Goal: Information Seeking & Learning: Learn about a topic

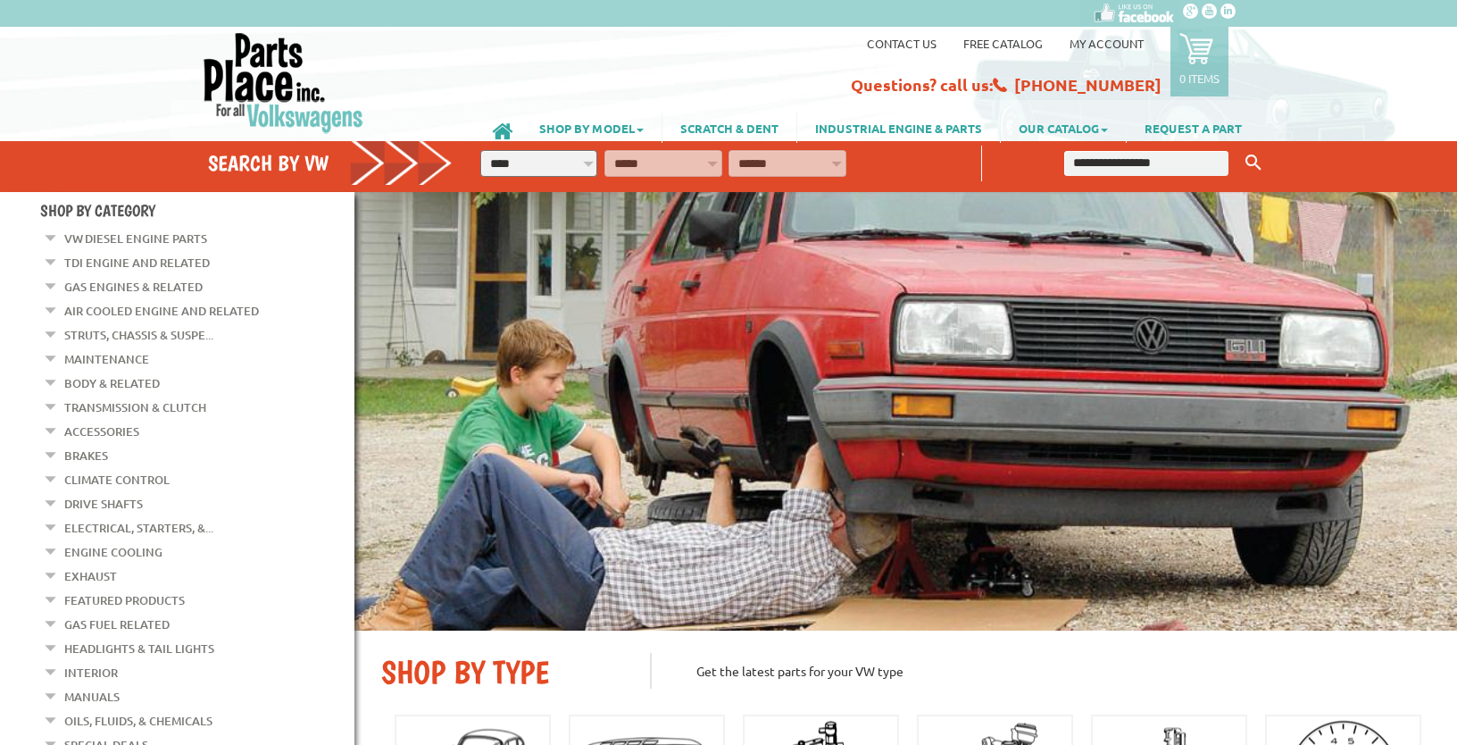
click at [86, 446] on link "Brakes" at bounding box center [86, 455] width 44 height 23
click at [51, 244] on em at bounding box center [51, 234] width 17 height 19
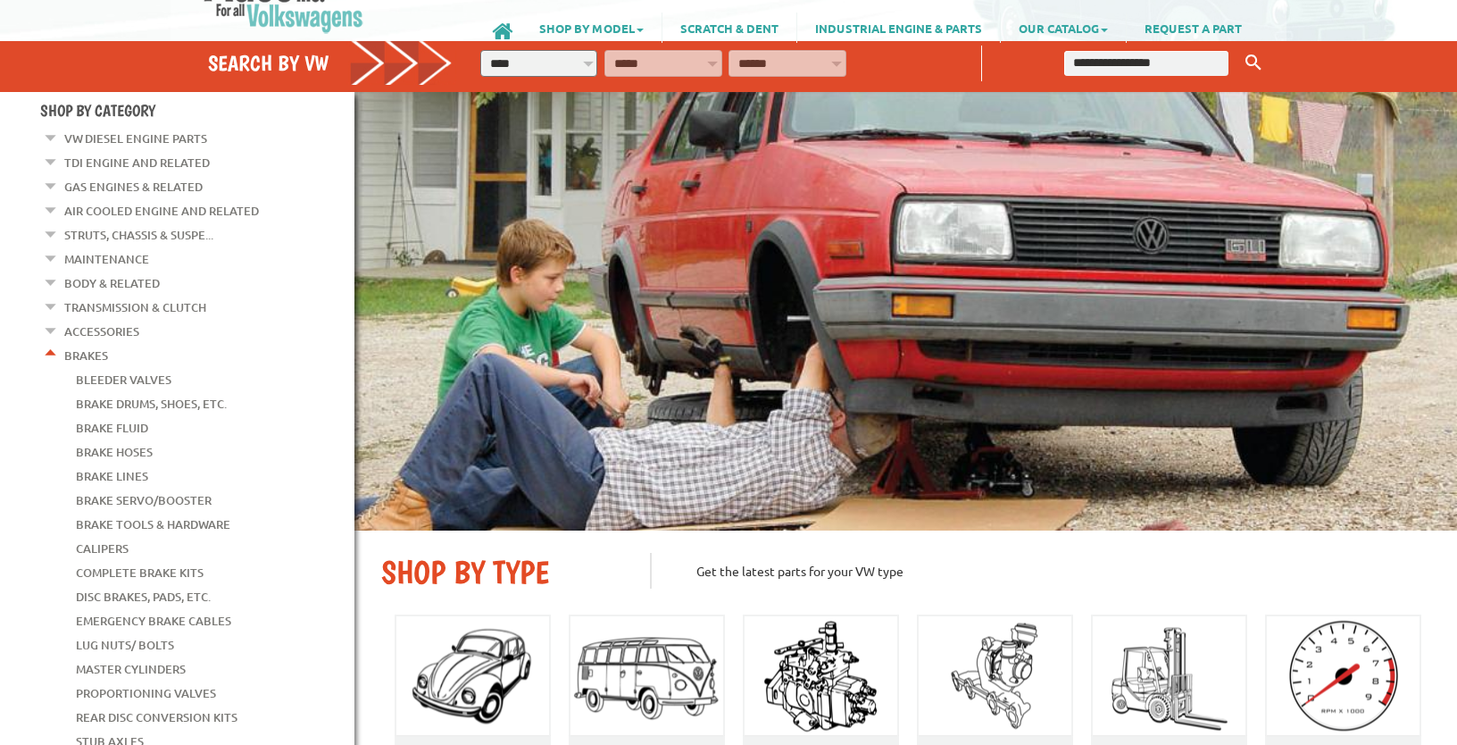
scroll to position [187, 0]
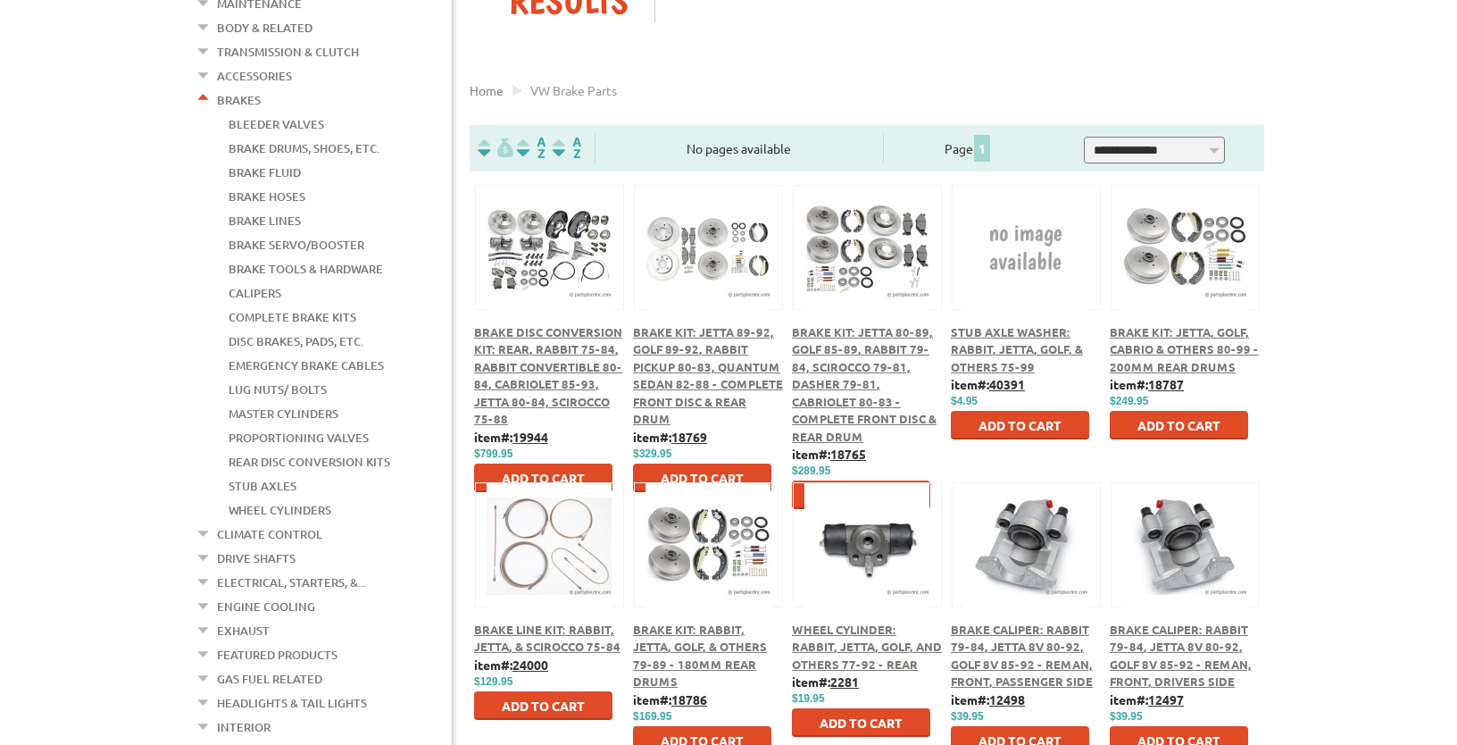
scroll to position [282, 0]
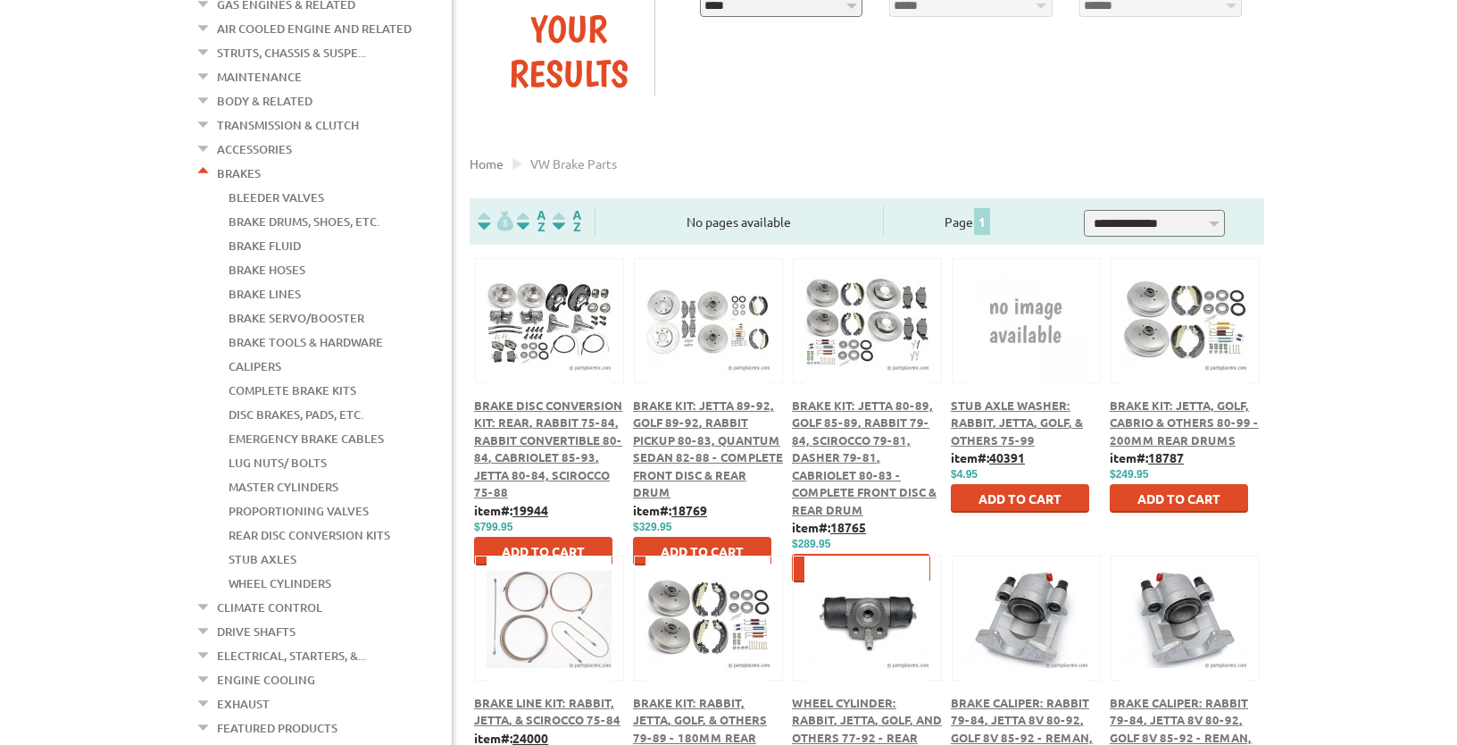
click at [323, 499] on link "Proportioning Valves" at bounding box center [299, 510] width 140 height 23
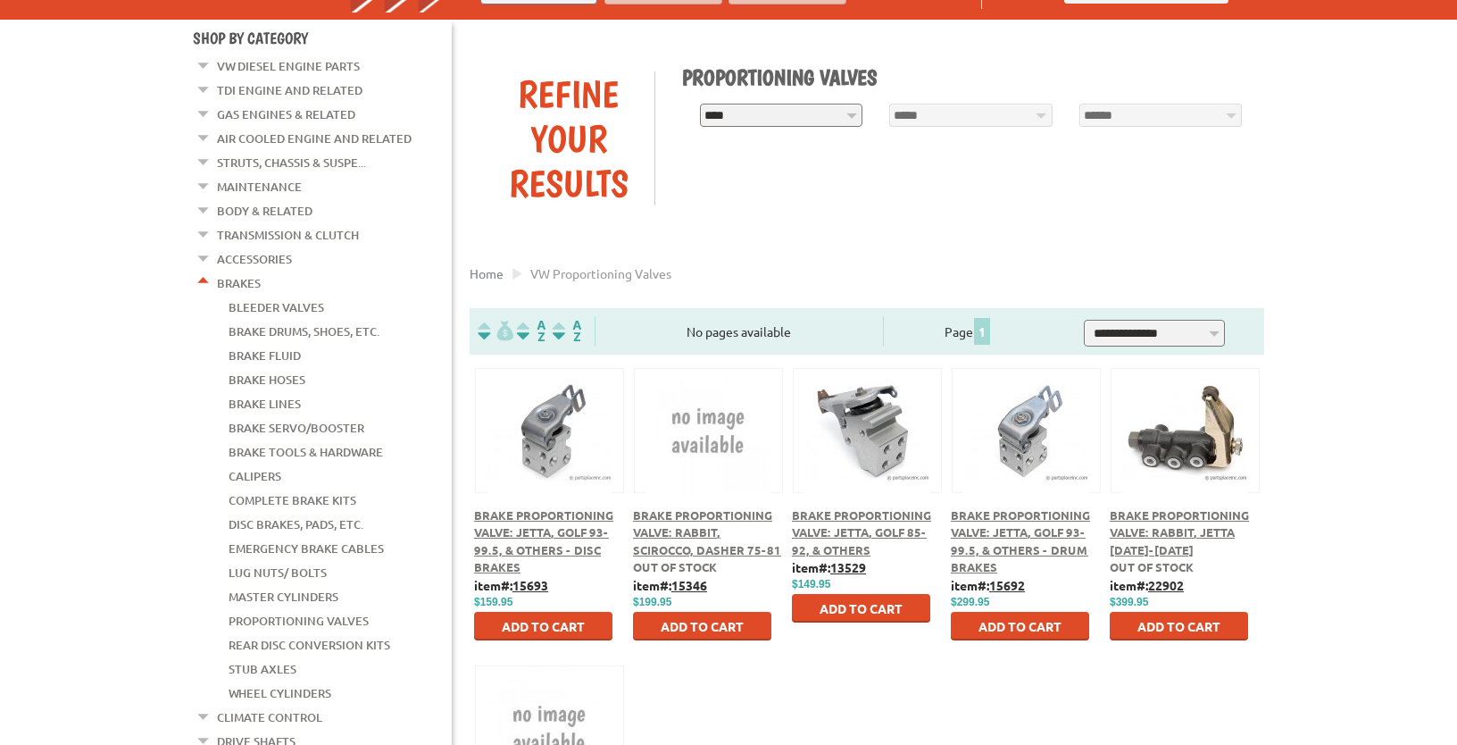
scroll to position [282, 0]
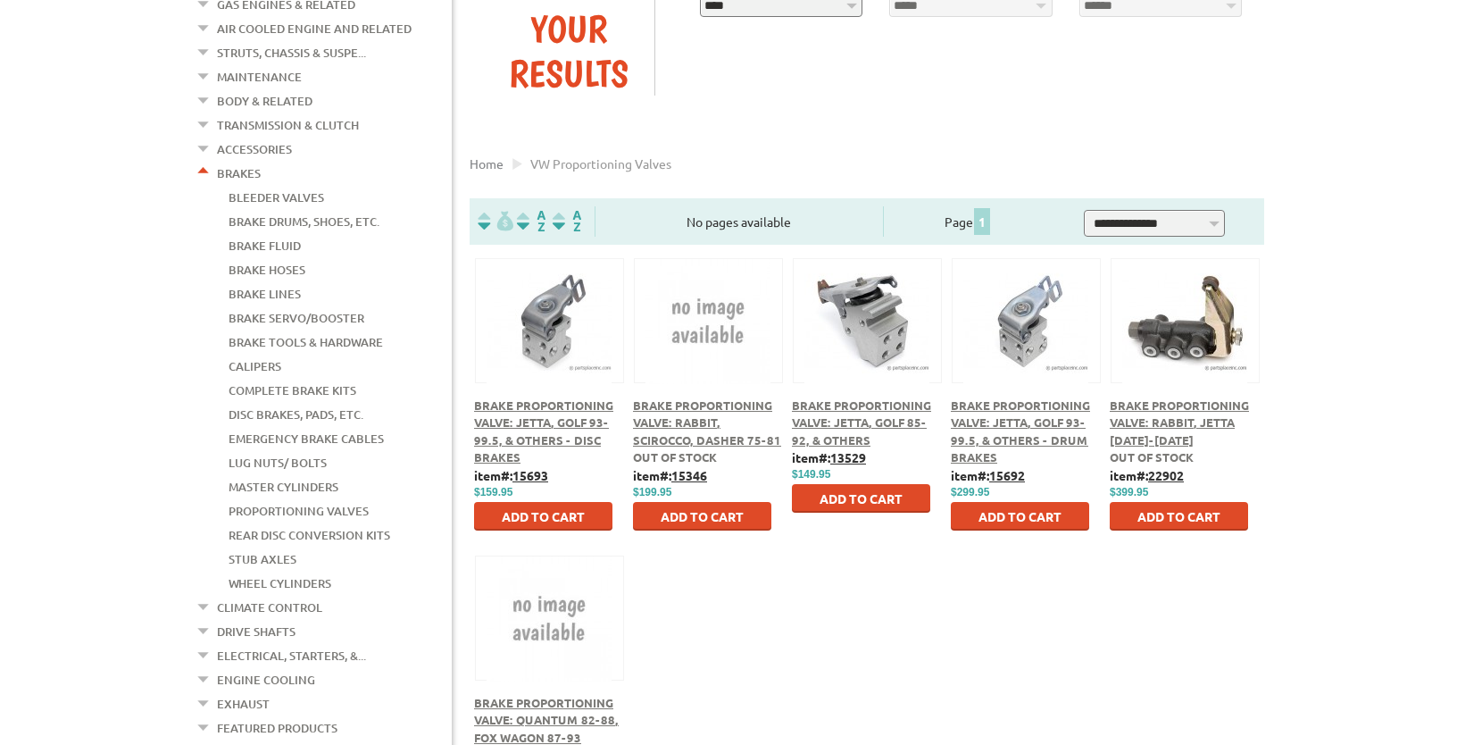
click at [856, 436] on span "Brake Proportioning Valve: Jetta, Golf 85-92, & Others" at bounding box center [861, 422] width 139 height 50
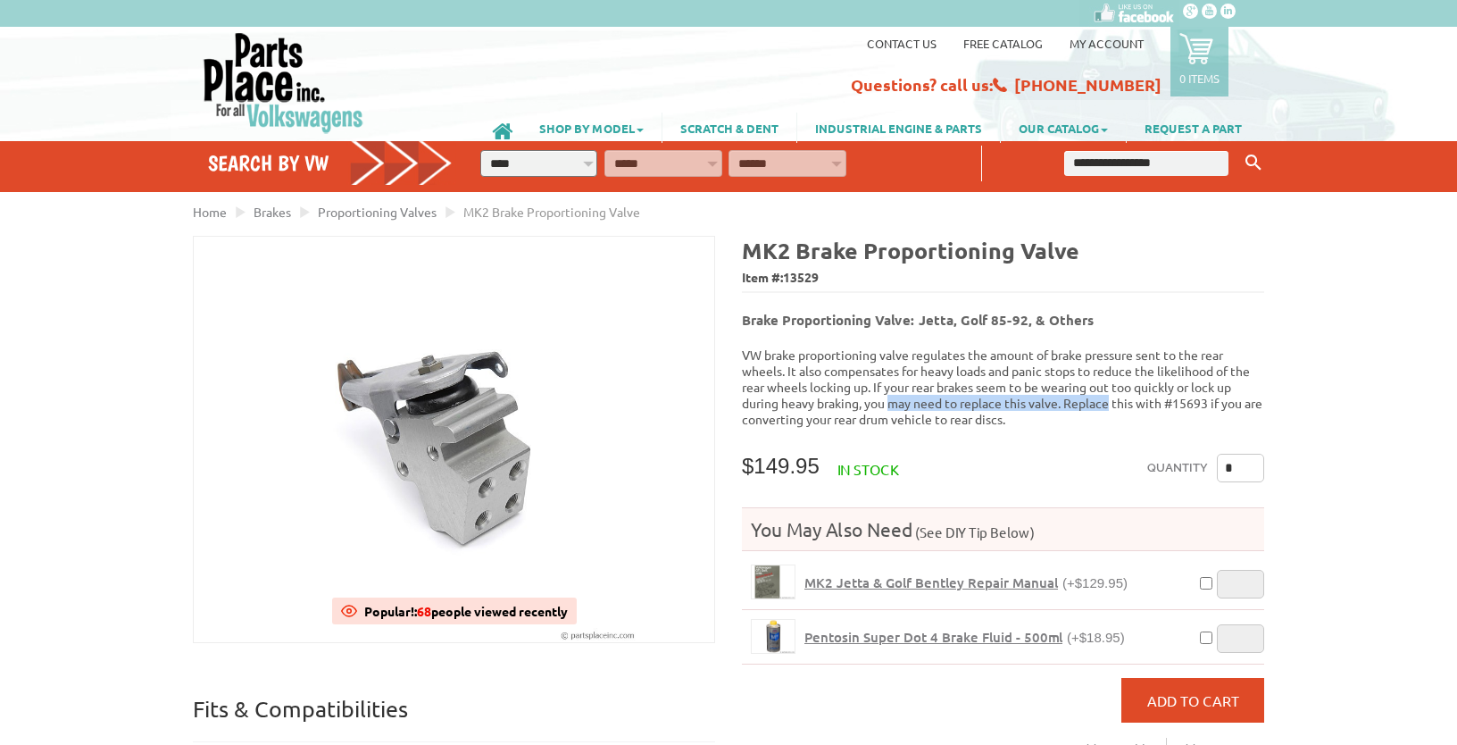
drag, startPoint x: 895, startPoint y: 391, endPoint x: 1109, endPoint y: 396, distance: 213.4
click at [1109, 396] on p "VW brake proportioning valve regulates the amount of brake pressure sent to the…" at bounding box center [1003, 386] width 522 height 80
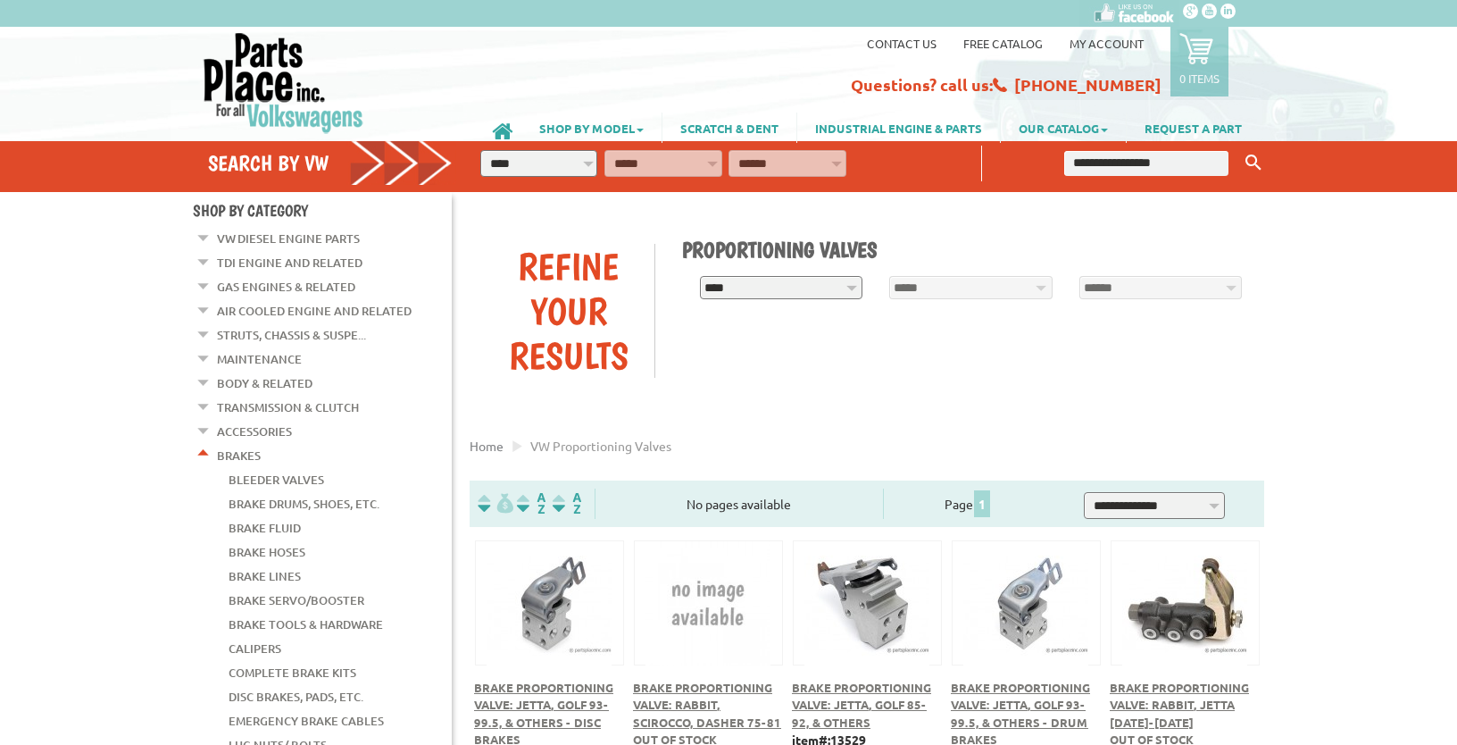
scroll to position [282, 0]
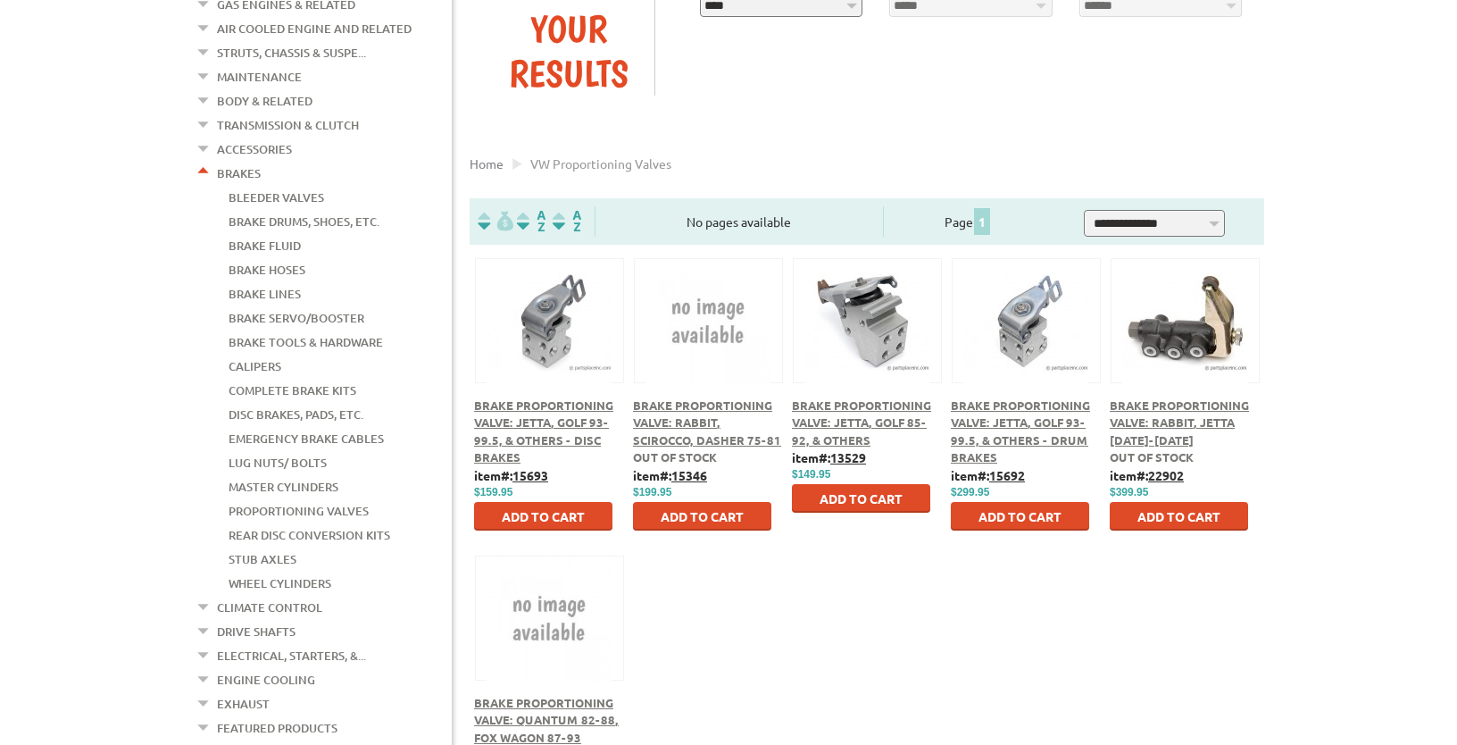
click at [532, 436] on span "Brake Proportioning Valve: Jetta, Golf 93-99.5, & Others - Disc Brakes" at bounding box center [543, 431] width 139 height 68
